Goal: Information Seeking & Learning: Learn about a topic

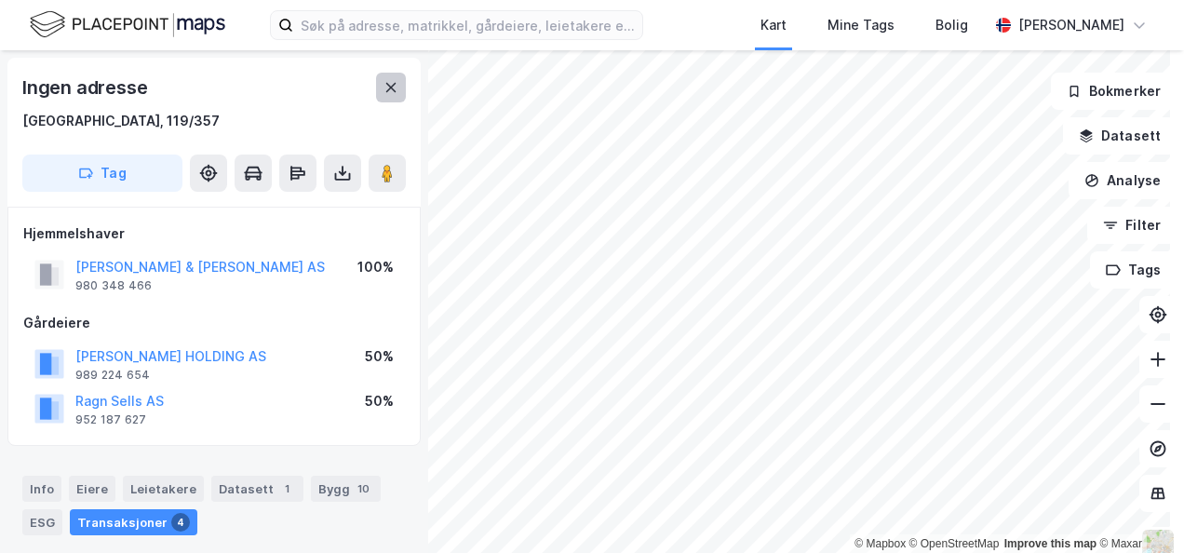
click at [386, 78] on button at bounding box center [391, 88] width 30 height 30
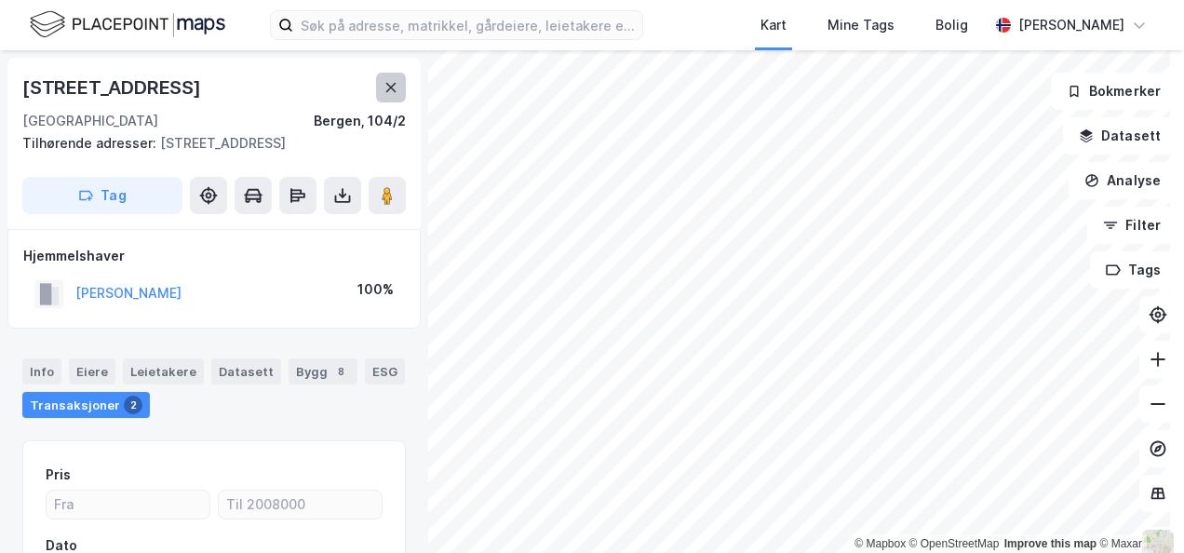
click at [384, 79] on button at bounding box center [391, 88] width 30 height 30
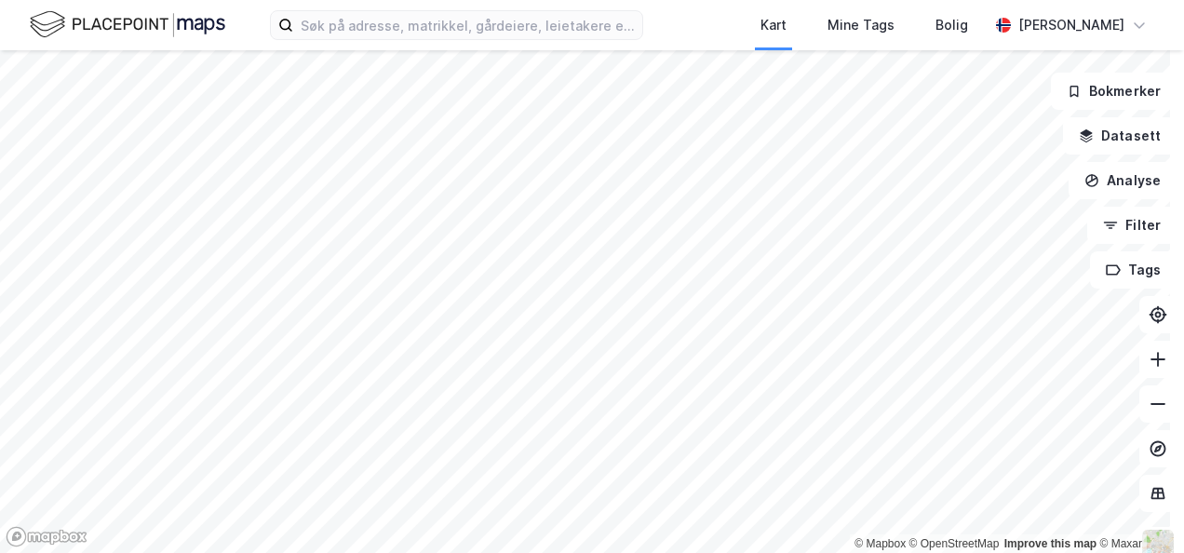
click at [382, 8] on div "Kart Mine Tags Bolig [PERSON_NAME] © Mapbox © OpenStreetMap Improve this map © …" at bounding box center [592, 276] width 1184 height 553
click at [375, 13] on div "Kart Mine Tags Bolig [PERSON_NAME]" at bounding box center [592, 25] width 1184 height 50
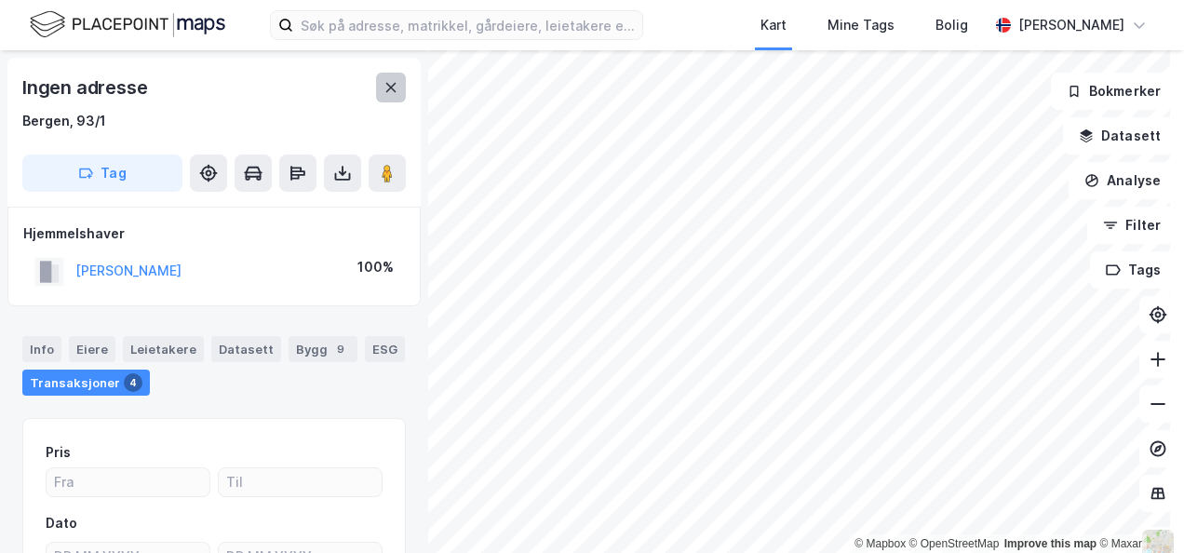
click at [389, 88] on icon at bounding box center [391, 87] width 10 height 9
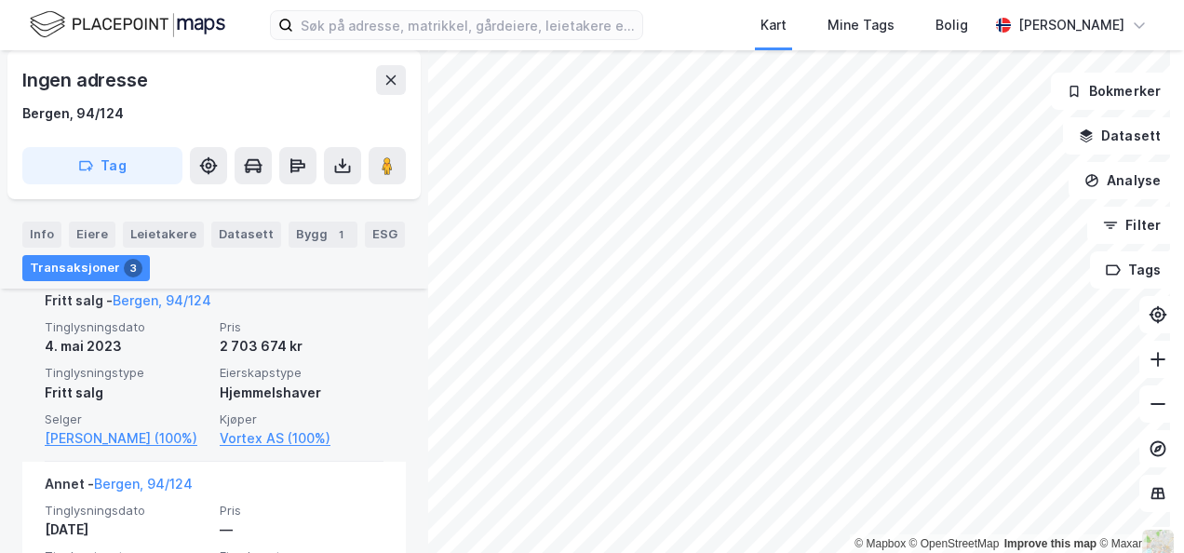
scroll to position [560, 0]
click at [98, 441] on link "[PERSON_NAME] (100%)" at bounding box center [127, 439] width 164 height 22
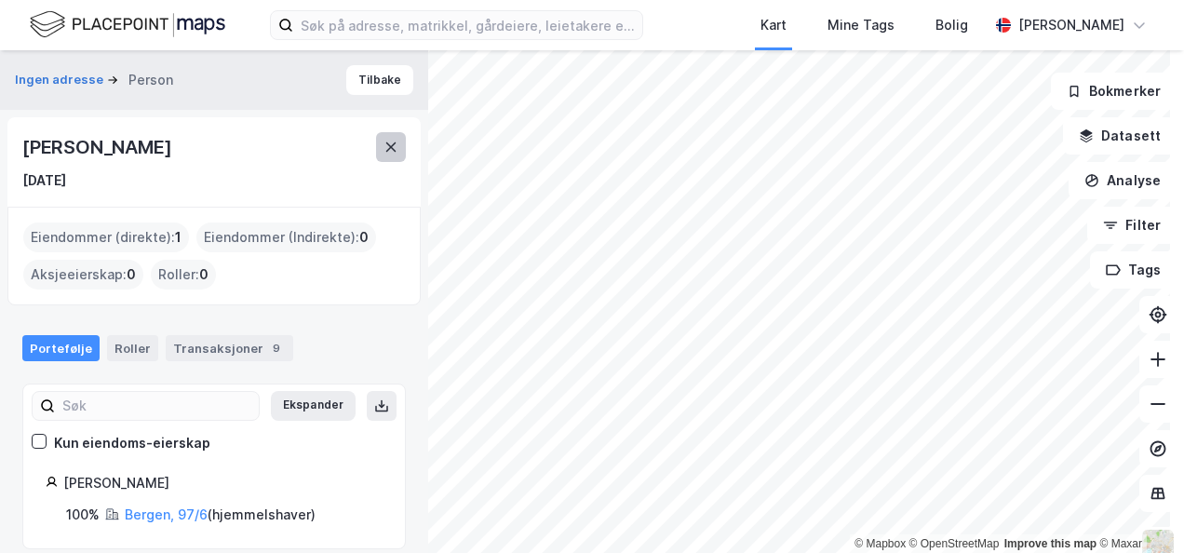
click at [393, 146] on icon at bounding box center [391, 147] width 15 height 15
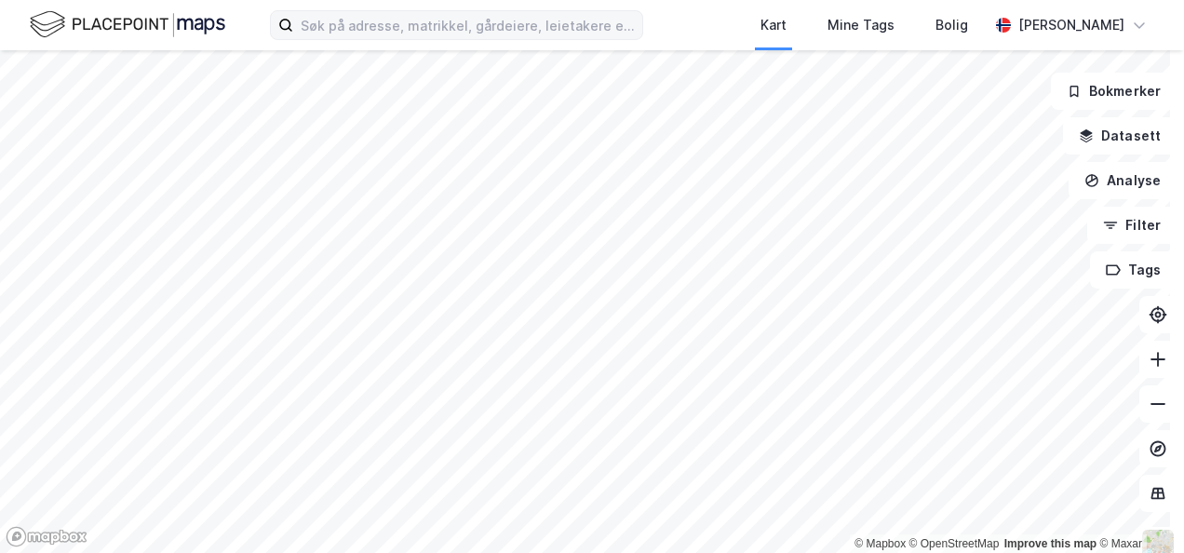
click at [471, 17] on div "Kart Mine Tags Bolig [PERSON_NAME] © Mapbox © OpenStreetMap Improve this map © …" at bounding box center [592, 276] width 1184 height 553
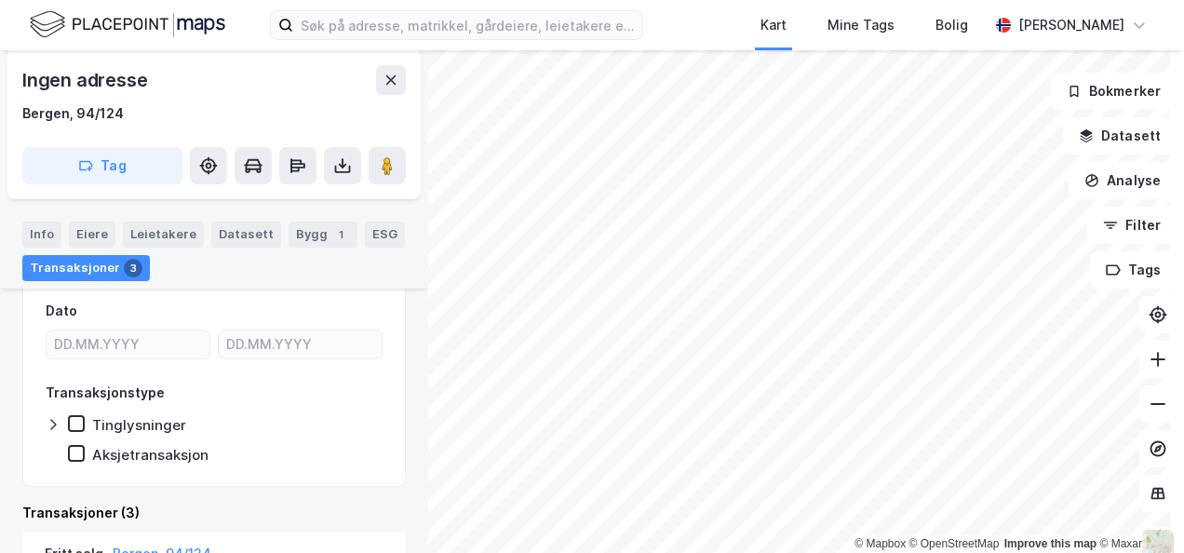
scroll to position [441, 0]
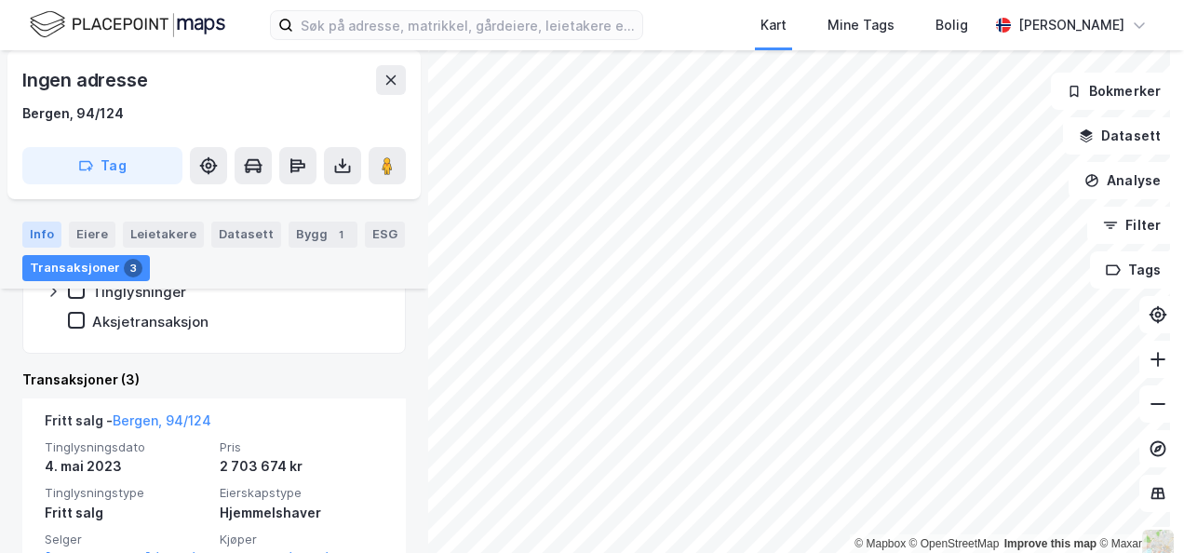
click at [47, 238] on div "Info" at bounding box center [41, 235] width 39 height 26
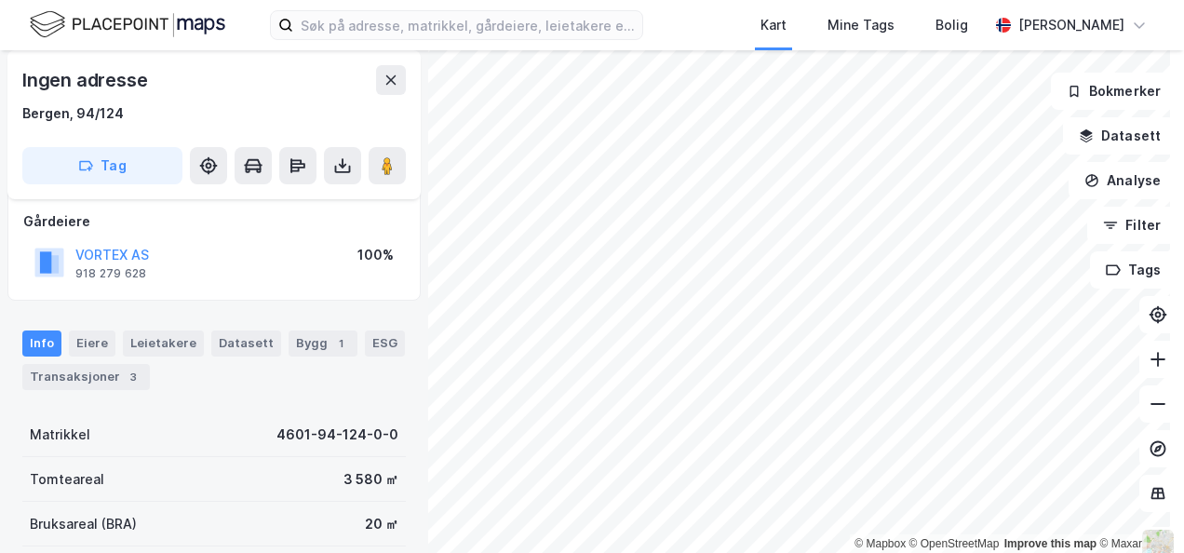
scroll to position [92, 0]
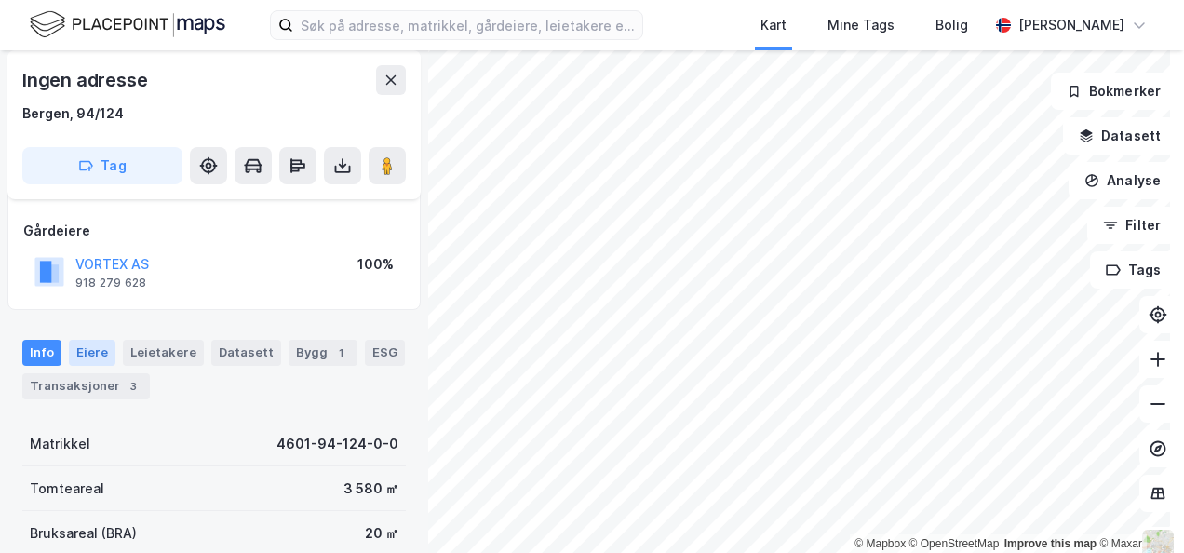
click at [86, 350] on div "Eiere" at bounding box center [92, 353] width 47 height 26
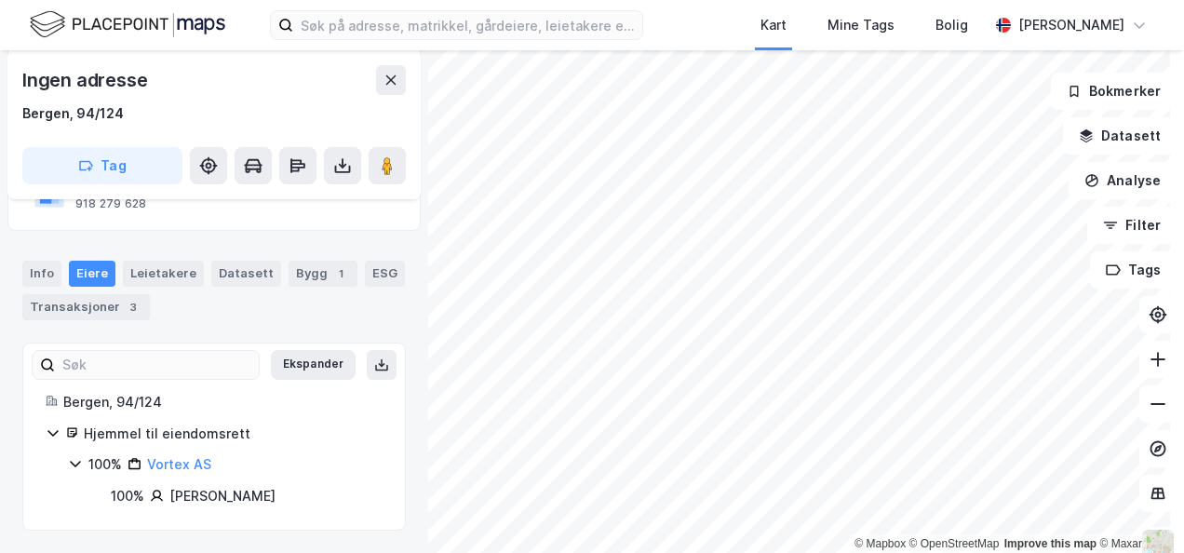
scroll to position [11, 0]
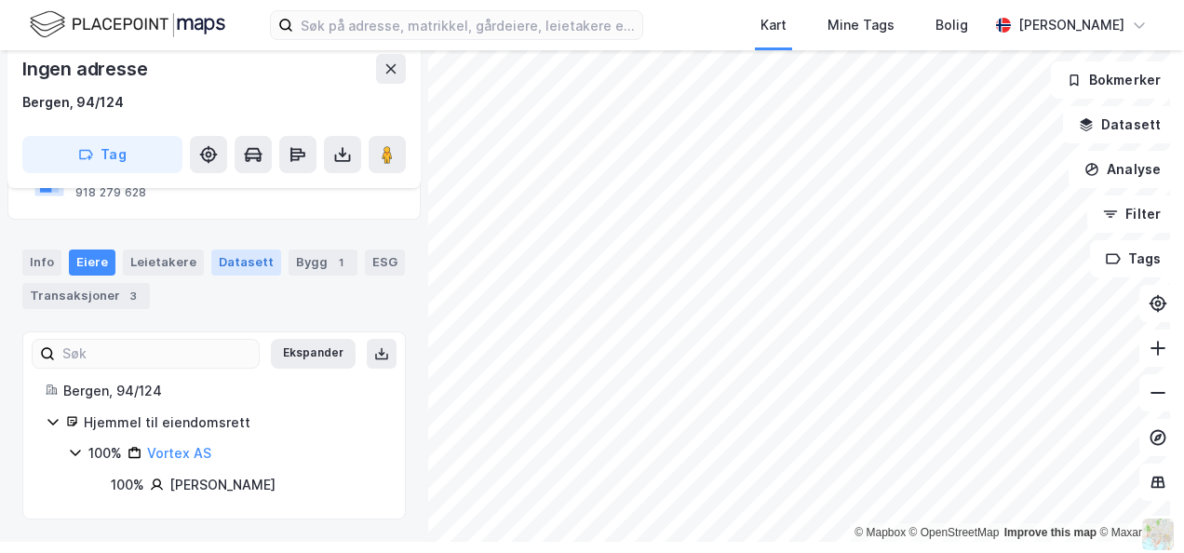
click at [218, 263] on div "Datasett" at bounding box center [246, 262] width 70 height 26
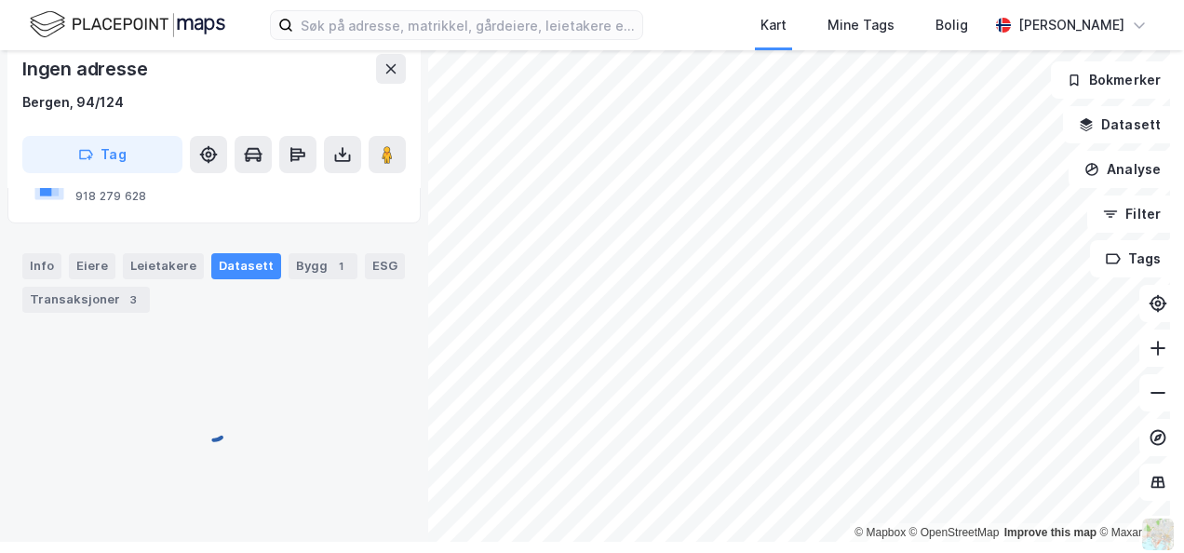
scroll to position [170, 0]
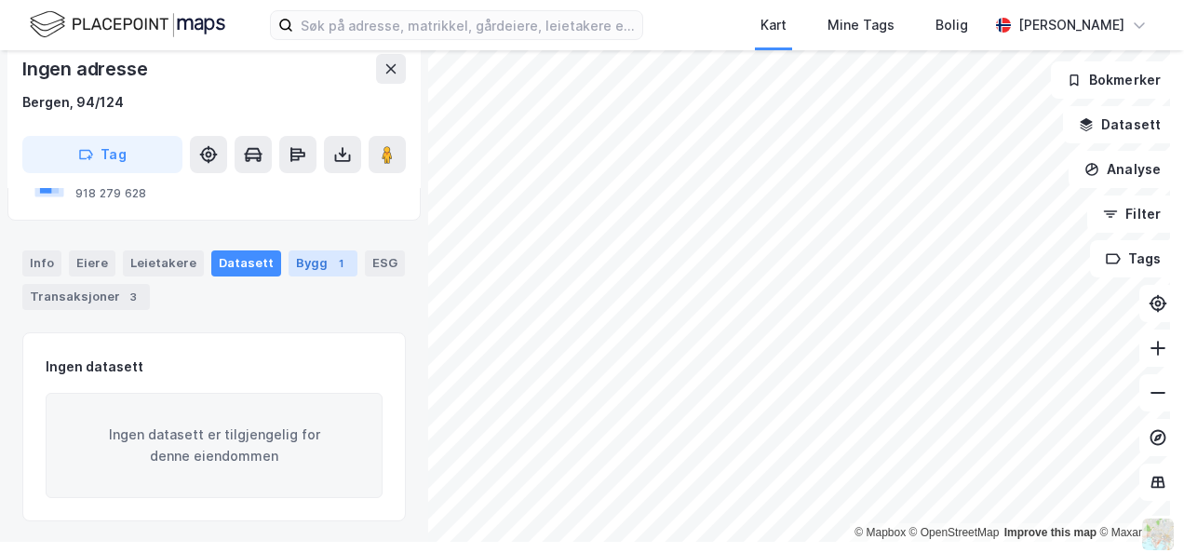
click at [313, 258] on div "Bygg 1" at bounding box center [323, 263] width 69 height 26
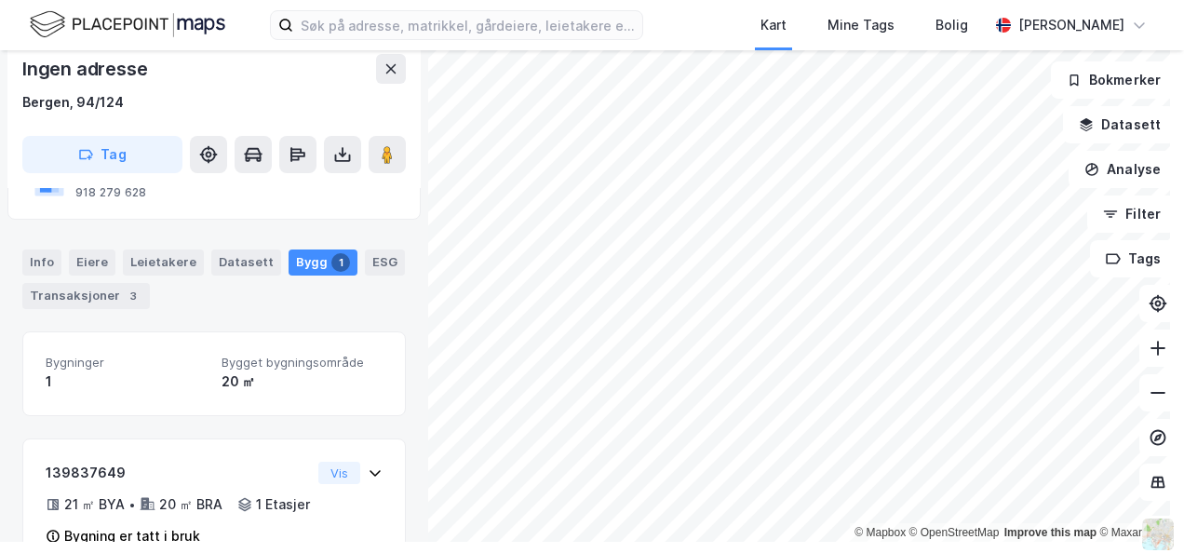
scroll to position [246, 0]
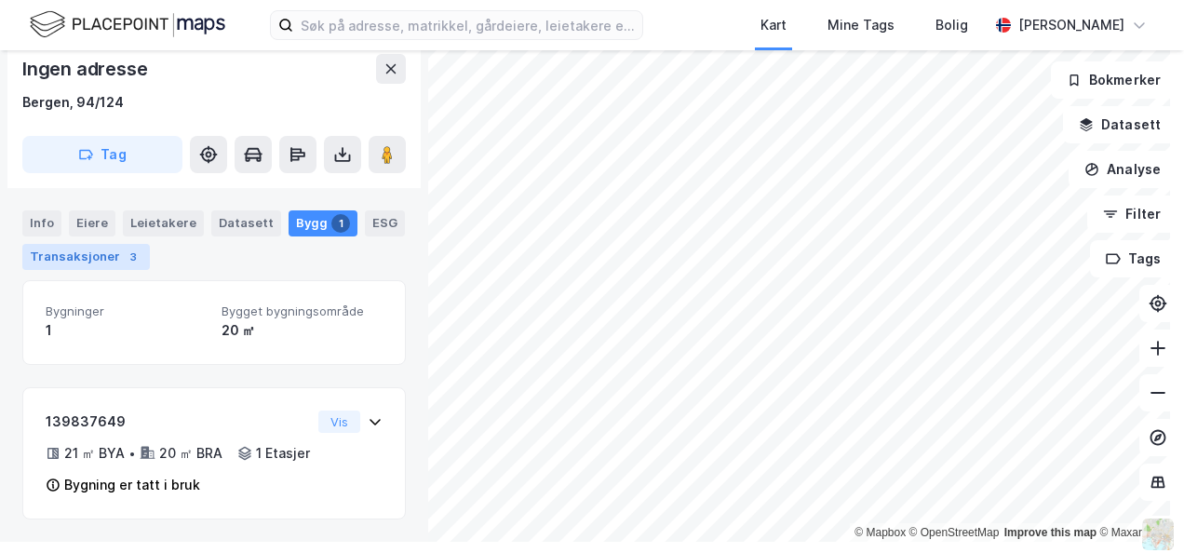
click at [78, 256] on div "Transaksjoner 3" at bounding box center [86, 257] width 128 height 26
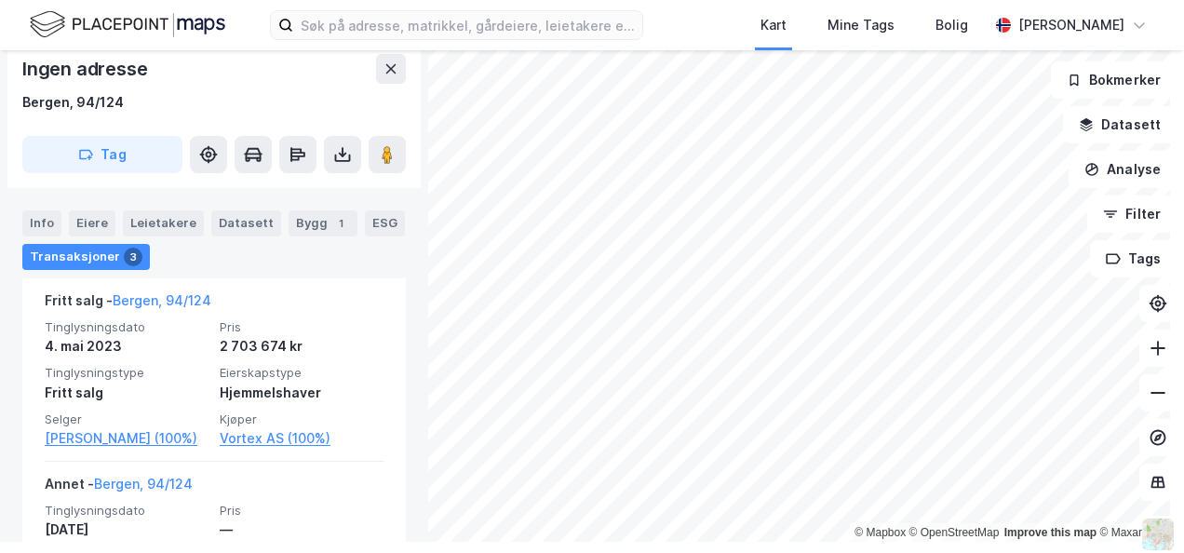
scroll to position [551, 0]
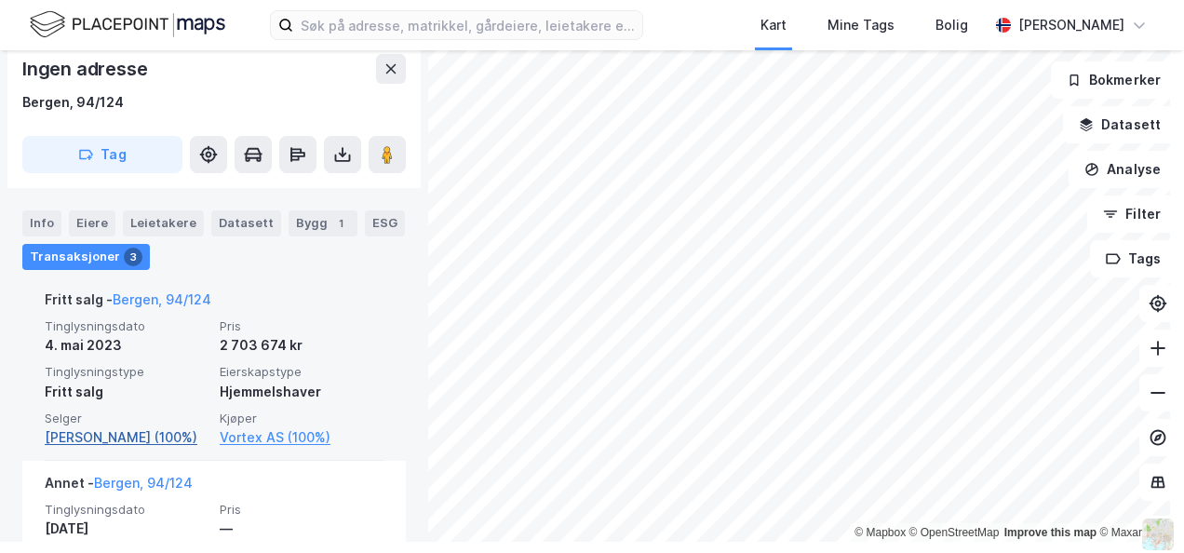
click at [129, 440] on link "[PERSON_NAME] (100%)" at bounding box center [127, 437] width 164 height 22
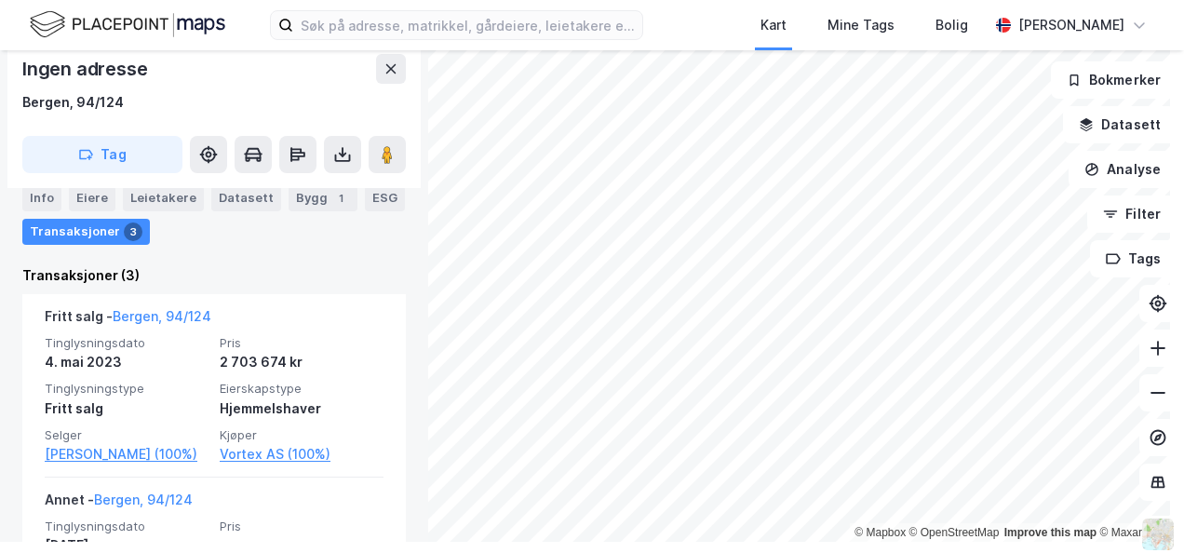
scroll to position [533, 0]
